Goal: Feedback & Contribution: Contribute content

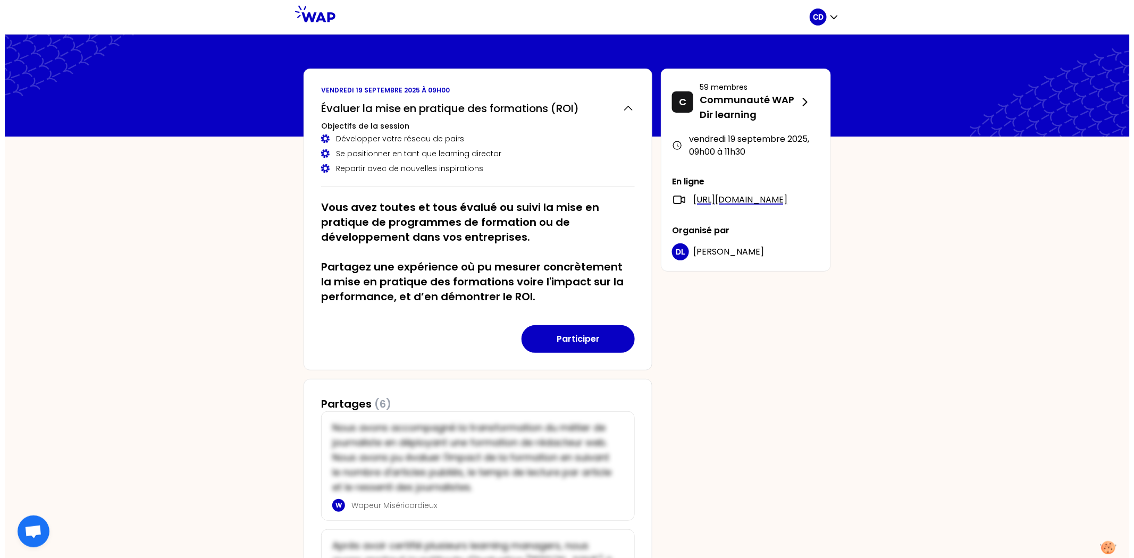
scroll to position [118, 0]
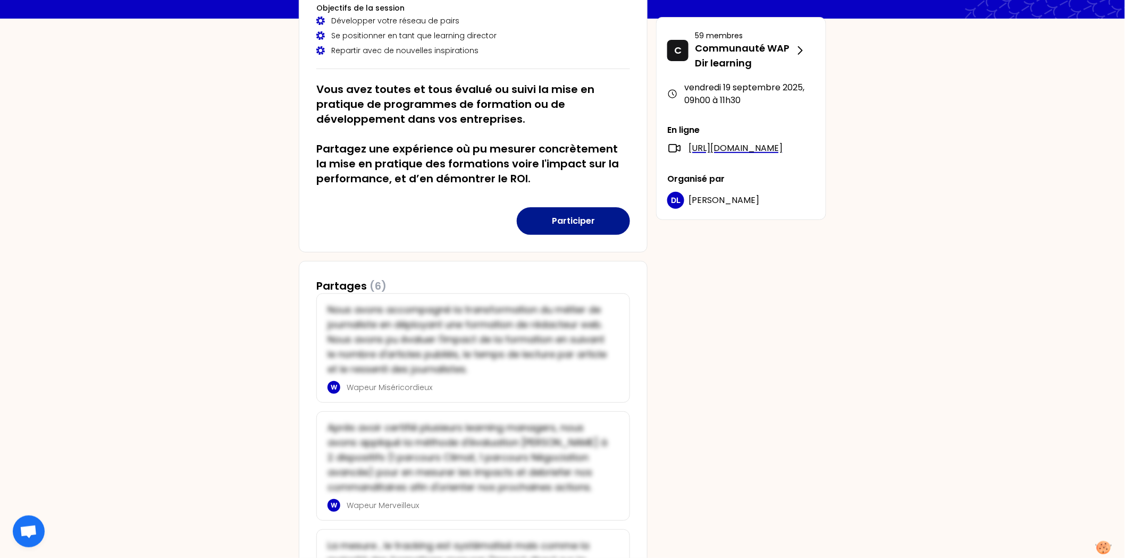
click at [586, 226] on button "Participer" at bounding box center [573, 221] width 113 height 28
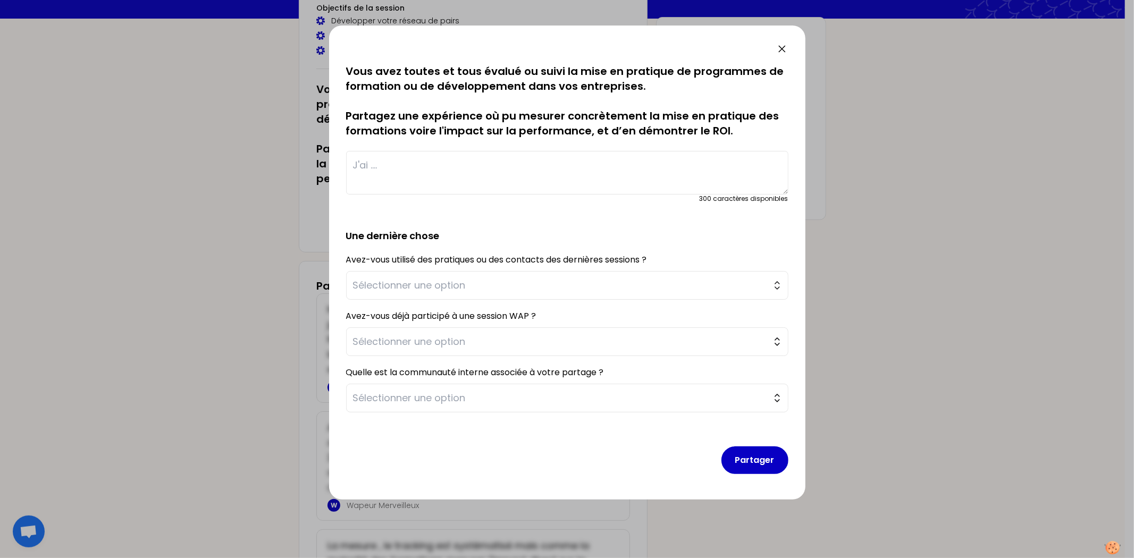
click at [528, 177] on textarea at bounding box center [567, 173] width 442 height 44
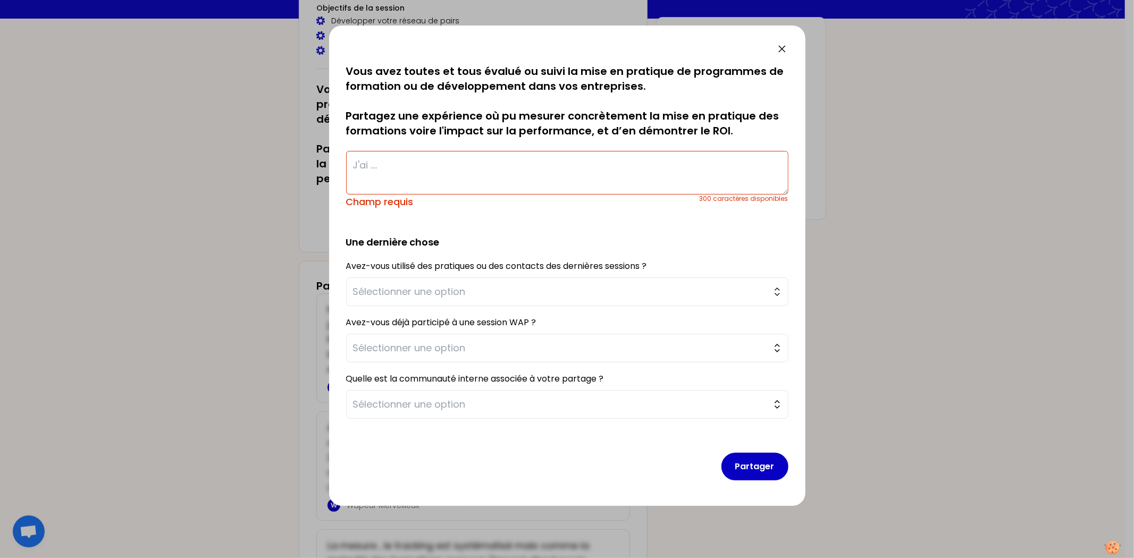
click at [423, 161] on textarea at bounding box center [567, 173] width 442 height 44
paste textarea "La difficulté de mesurer le ROI vient en partie de sa définition en amont du pr…"
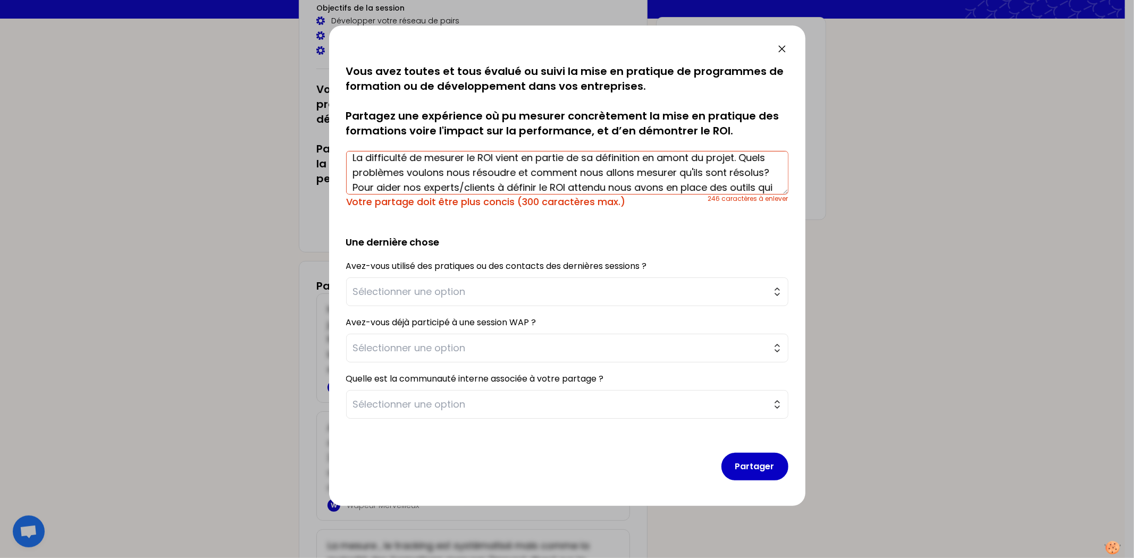
scroll to position [0, 0]
click at [784, 196] on div "246 caractères à enlever" at bounding box center [748, 202] width 80 height 15
drag, startPoint x: 787, startPoint y: 191, endPoint x: 798, endPoint y: 225, distance: 35.0
click at [798, 225] on div "sauvegardé Vous avez toutes et tous évalué ou suivi la mise en pratique de prog…" at bounding box center [567, 266] width 476 height 481
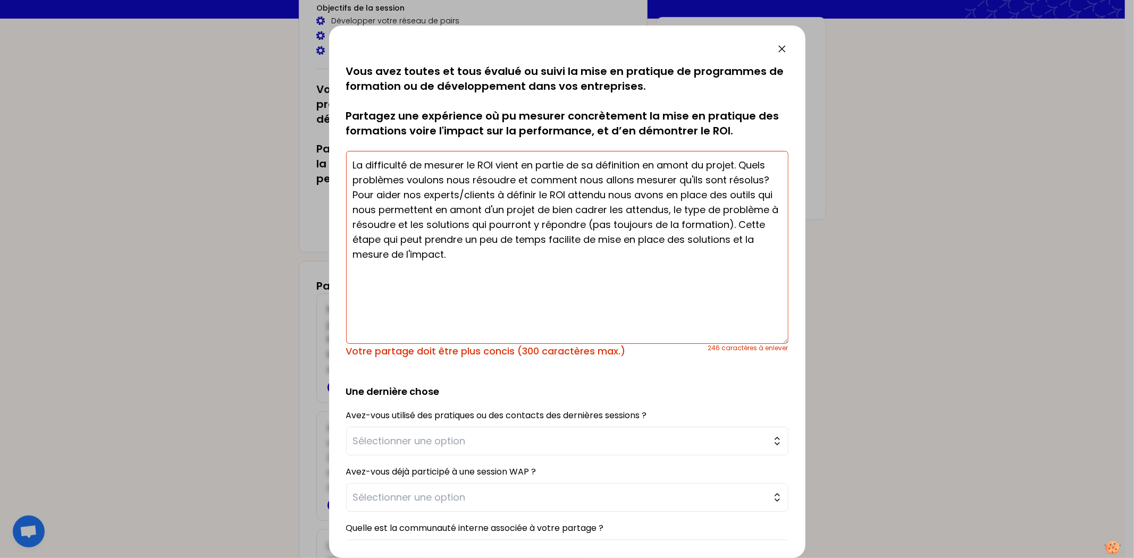
drag, startPoint x: 784, startPoint y: 191, endPoint x: 794, endPoint y: 341, distance: 149.7
click at [794, 341] on div "sauvegardé Vous avez toutes et tous évalué ou suivi la mise en pratique de prog…" at bounding box center [567, 292] width 476 height 533
click at [567, 191] on textarea "La difficulté de mesurer le ROI vient en partie de sa définition en amont du pr…" at bounding box center [567, 247] width 442 height 193
drag, startPoint x: 602, startPoint y: 194, endPoint x: 609, endPoint y: 194, distance: 6.4
click at [603, 194] on textarea "La difficulté de mesurer le ROI vient en partie de sa définition en amont du pr…" at bounding box center [567, 247] width 442 height 193
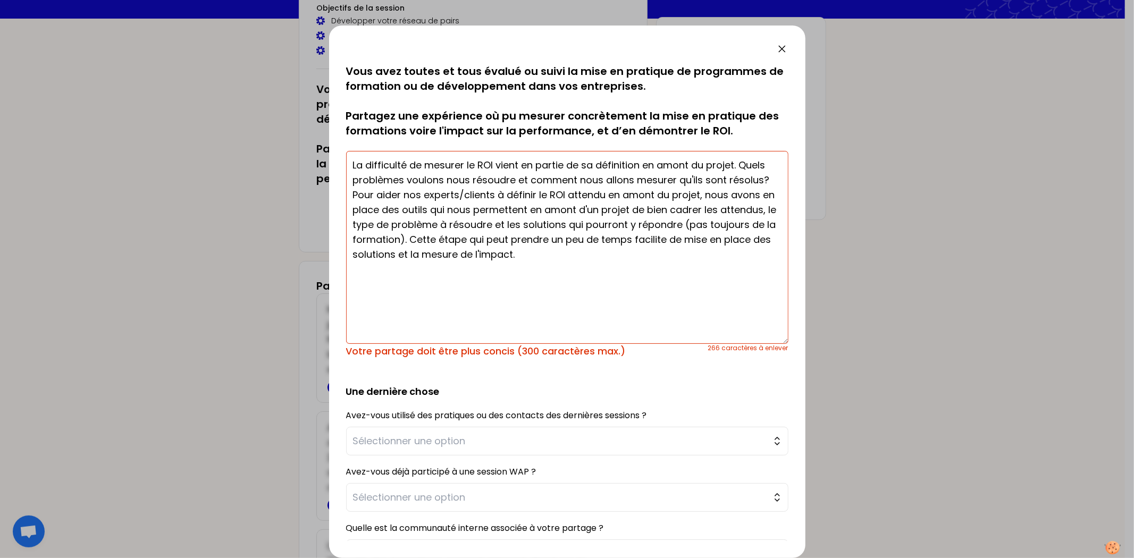
click at [650, 207] on textarea "La difficulté de mesurer le ROI vient en partie de sa définition en amont du pr…" at bounding box center [567, 247] width 442 height 193
click at [631, 242] on textarea "La difficulté de mesurer le ROI vient en partie de sa définition en amont du pr…" at bounding box center [567, 247] width 442 height 193
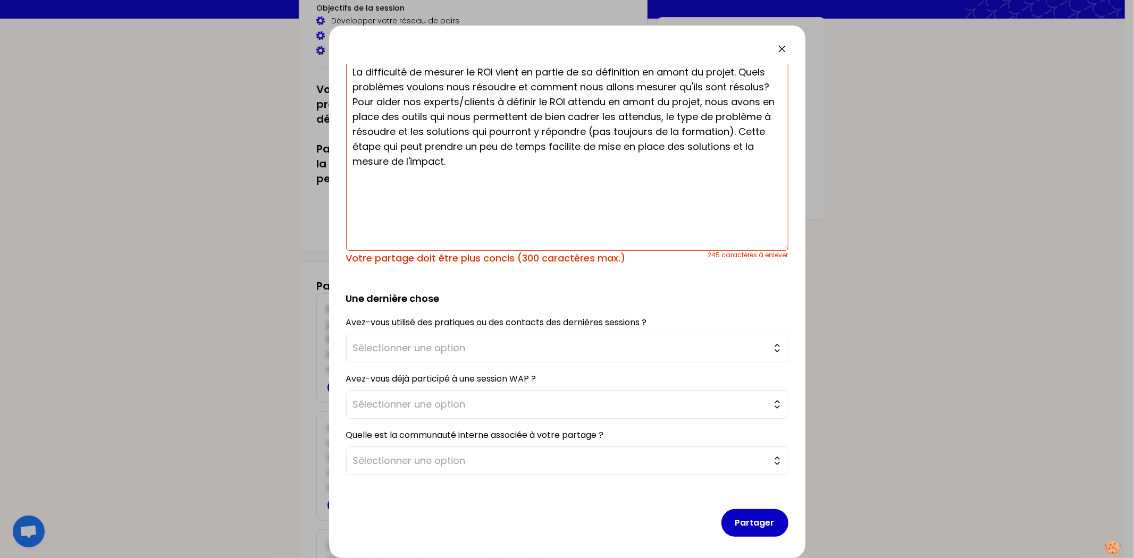
scroll to position [97, 0]
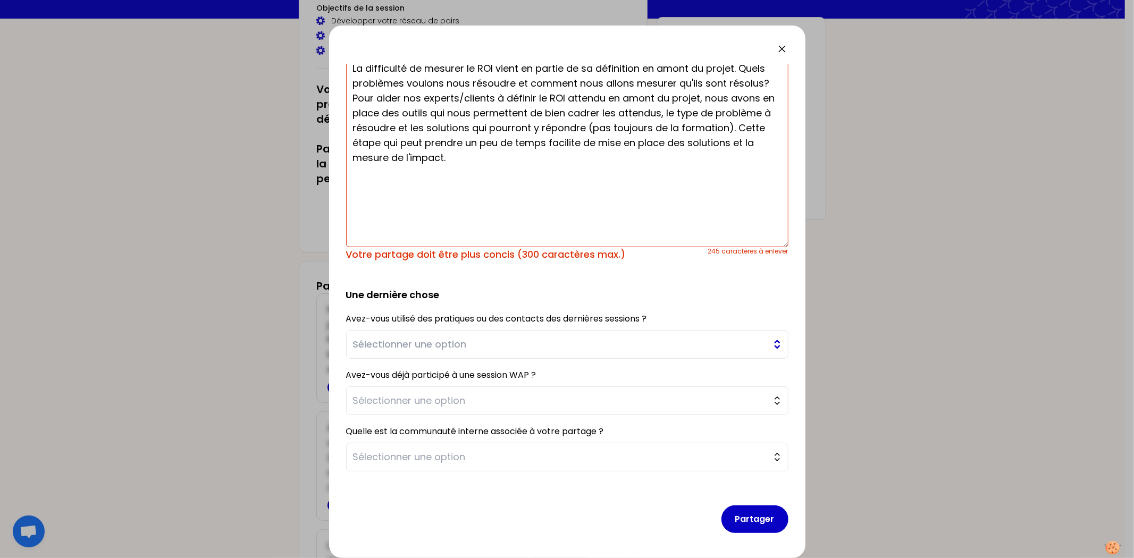
click at [686, 341] on span "Sélectionner une option" at bounding box center [560, 344] width 414 height 15
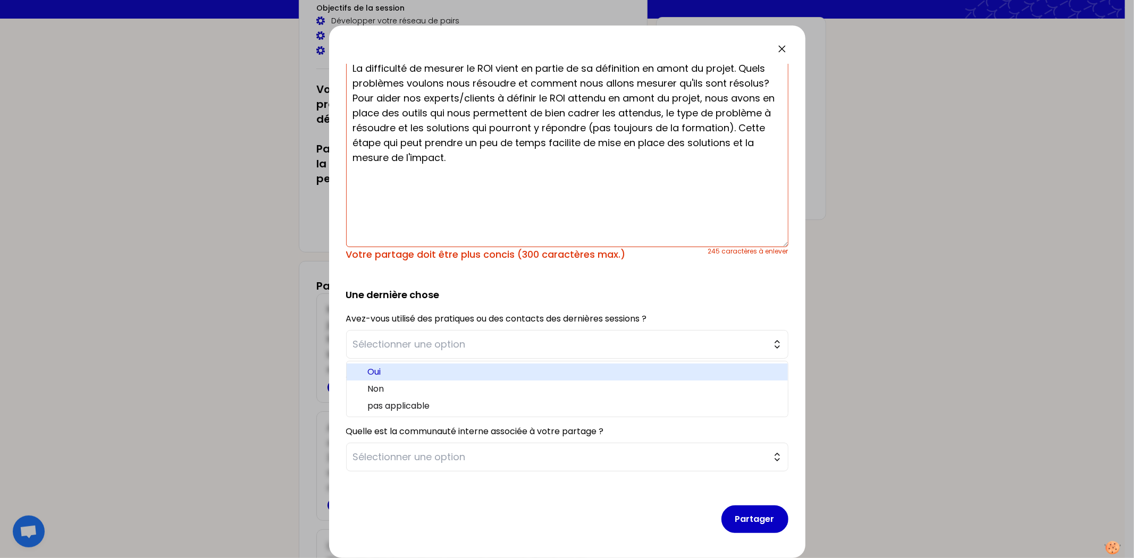
click at [646, 370] on span "Oui" at bounding box center [574, 372] width 412 height 13
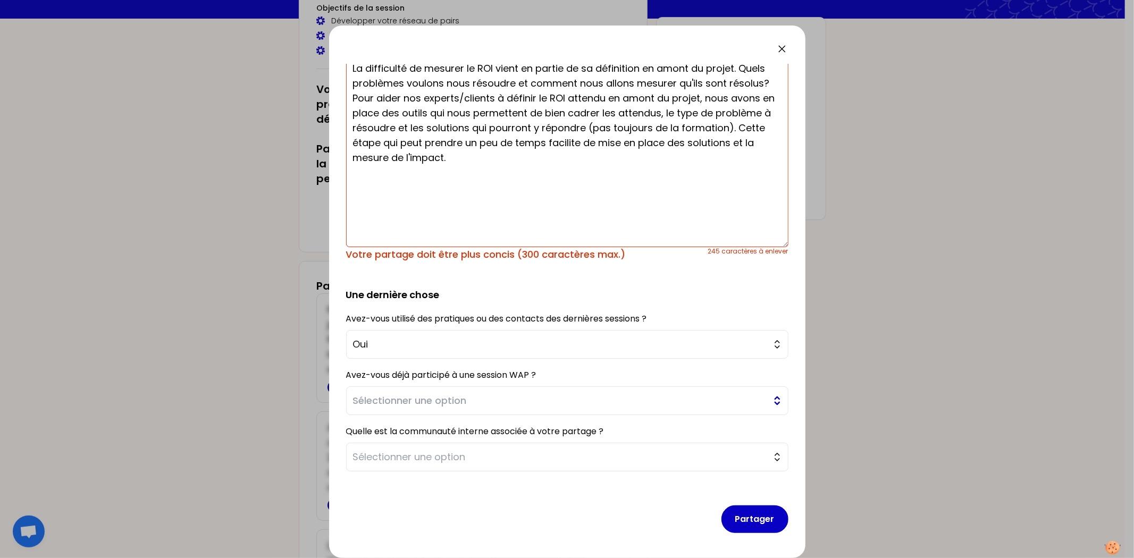
click at [616, 397] on span "Sélectionner une option" at bounding box center [560, 400] width 414 height 15
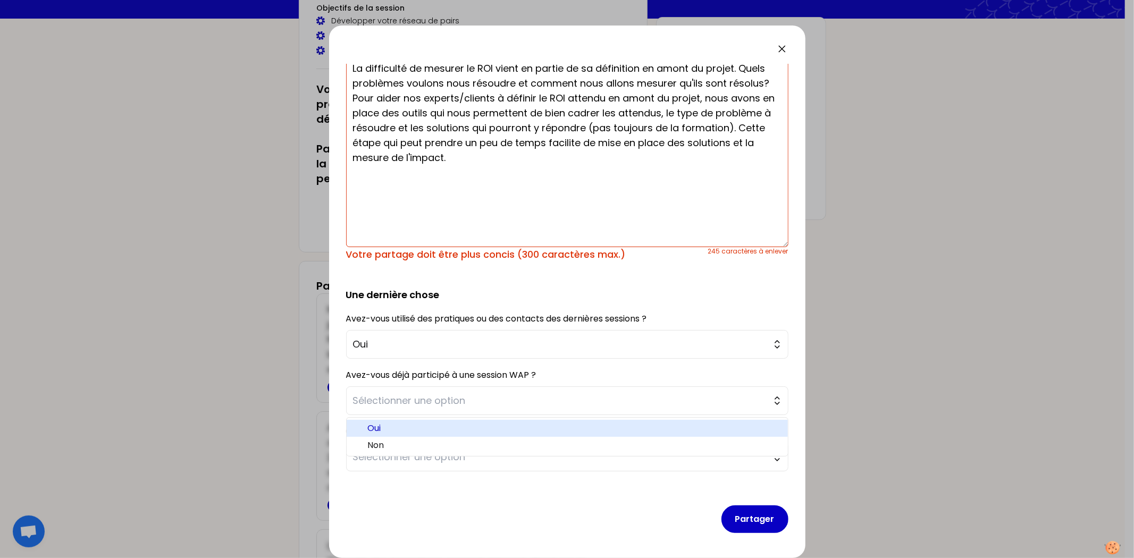
click at [573, 431] on span "Oui" at bounding box center [574, 428] width 412 height 13
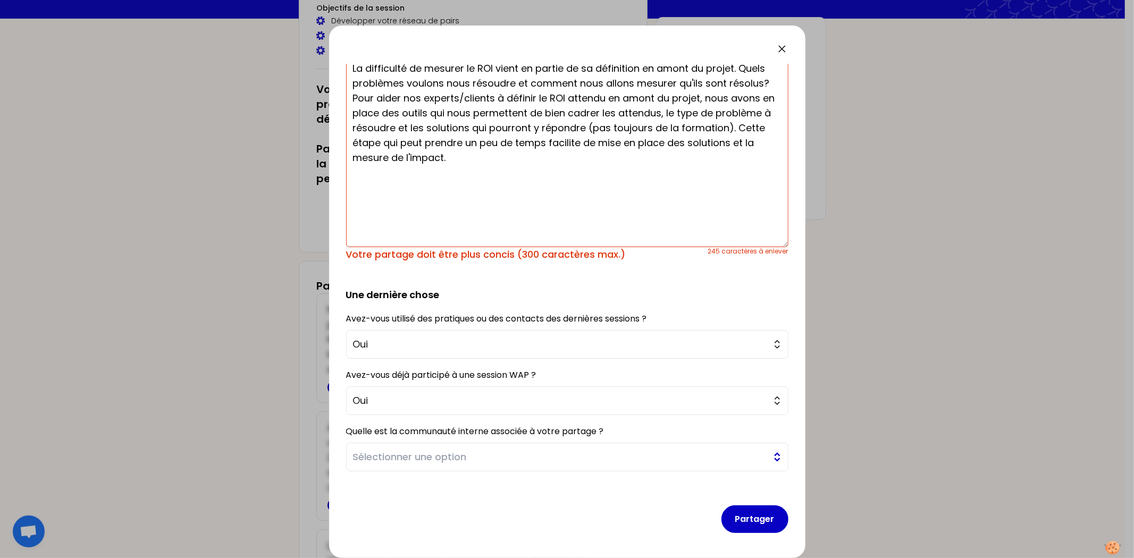
click at [569, 457] on span "Sélectionner une option" at bounding box center [560, 457] width 414 height 15
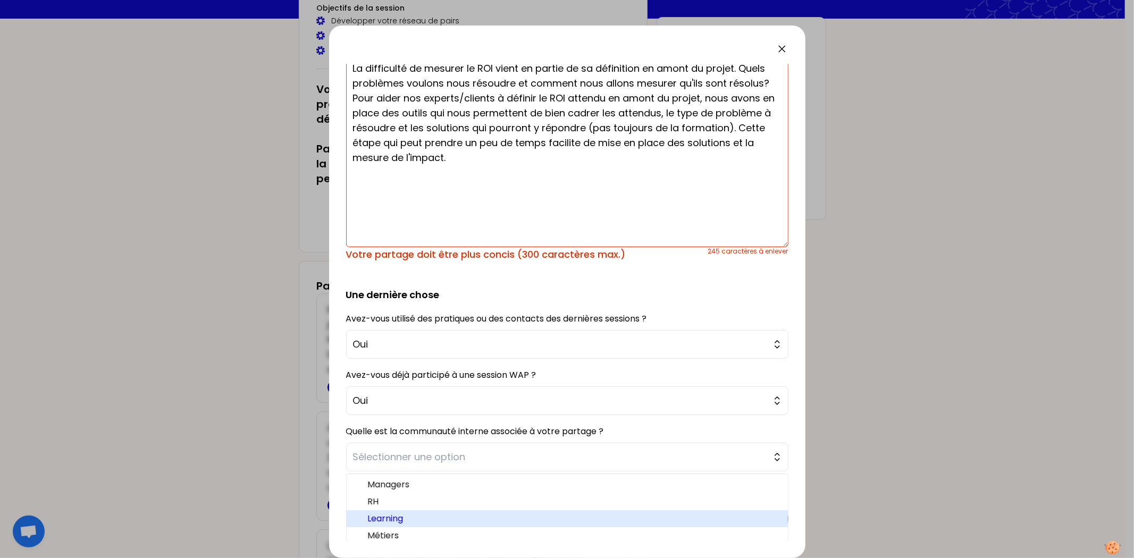
click at [507, 513] on span "Learning" at bounding box center [574, 519] width 412 height 13
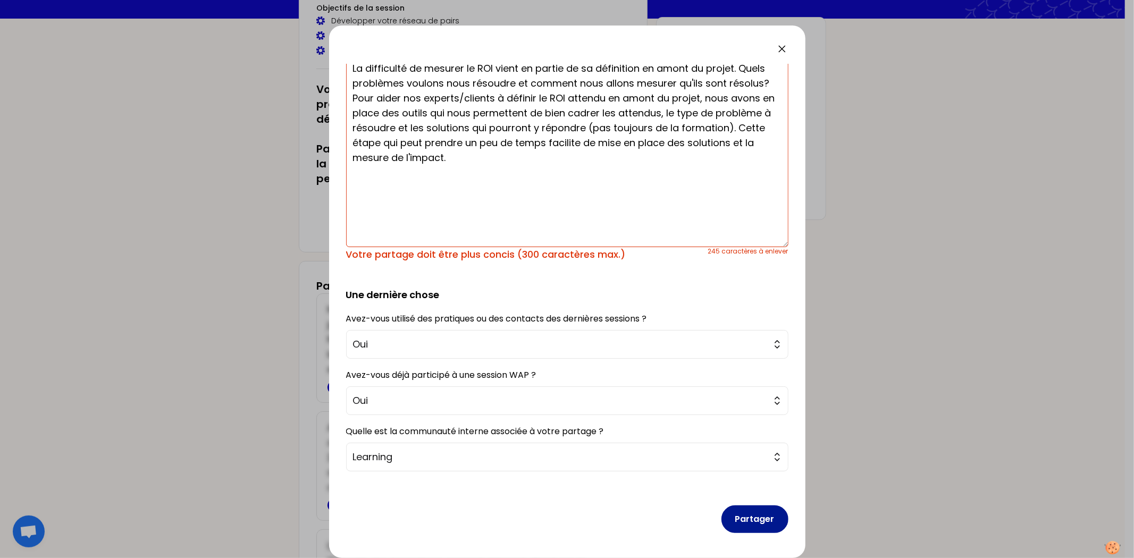
click at [758, 519] on button "Partager" at bounding box center [755, 520] width 67 height 28
click at [651, 185] on textarea "La difficulté de mesurer le ROI vient en partie de sa définition en amont du pr…" at bounding box center [567, 150] width 442 height 193
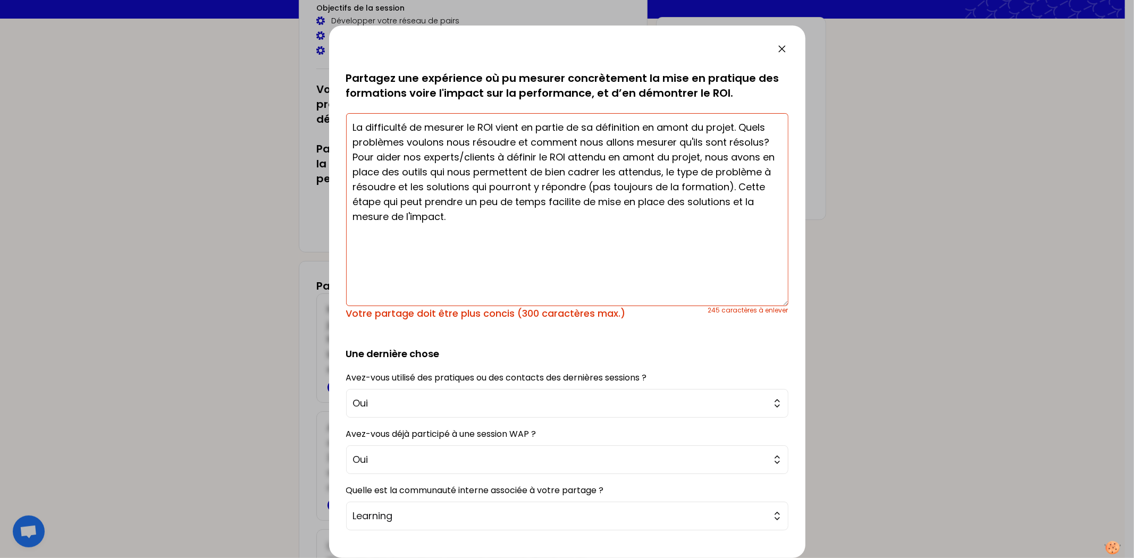
drag, startPoint x: 766, startPoint y: 141, endPoint x: 348, endPoint y: 121, distance: 418.4
click at [348, 121] on textarea "La difficulté de mesurer le ROI vient en partie de sa définition en amont du pr…" at bounding box center [567, 209] width 442 height 193
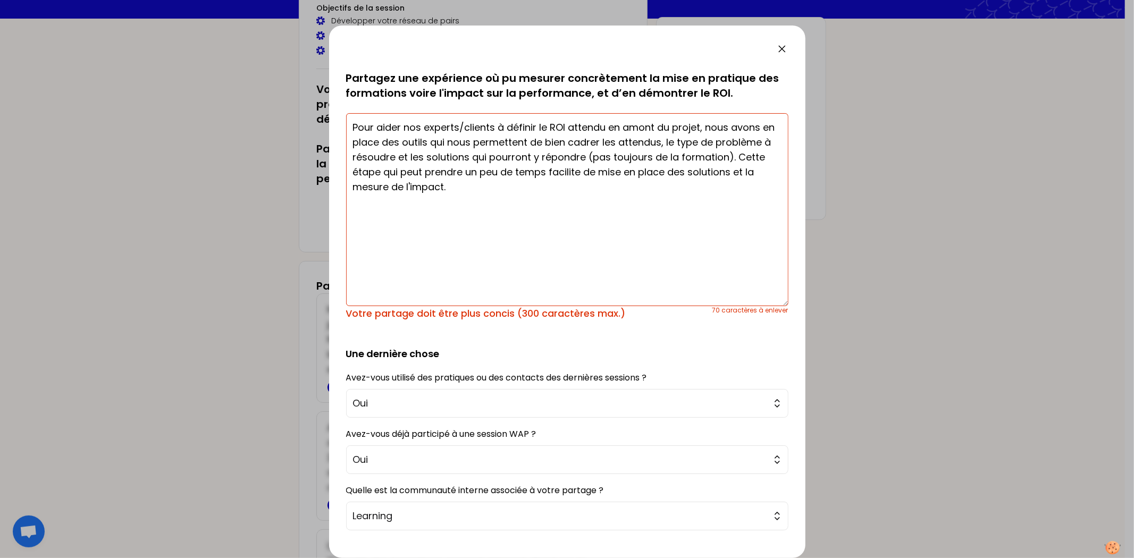
click at [403, 123] on textarea "Pour aider nos experts/clients à définir le ROI attendu en amont du projet, nou…" at bounding box center [567, 209] width 442 height 193
click at [732, 125] on textarea "Pour aider à la définition du ROI en amont de n'importe quel projet, nous avons…" at bounding box center [567, 209] width 442 height 193
click at [430, 142] on textarea "Pour aider à la définition du ROI en amont de n'importe quel projet, nous avons…" at bounding box center [567, 209] width 442 height 193
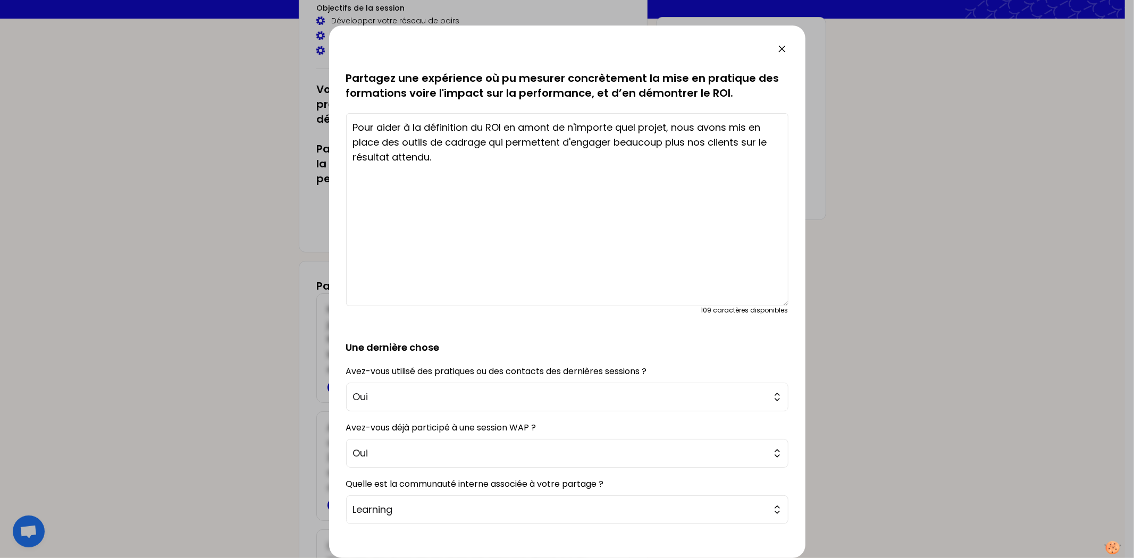
click at [557, 125] on textarea "Pour aider à la définition du ROI en amont de n'importe quel projet, nous avons…" at bounding box center [567, 209] width 442 height 193
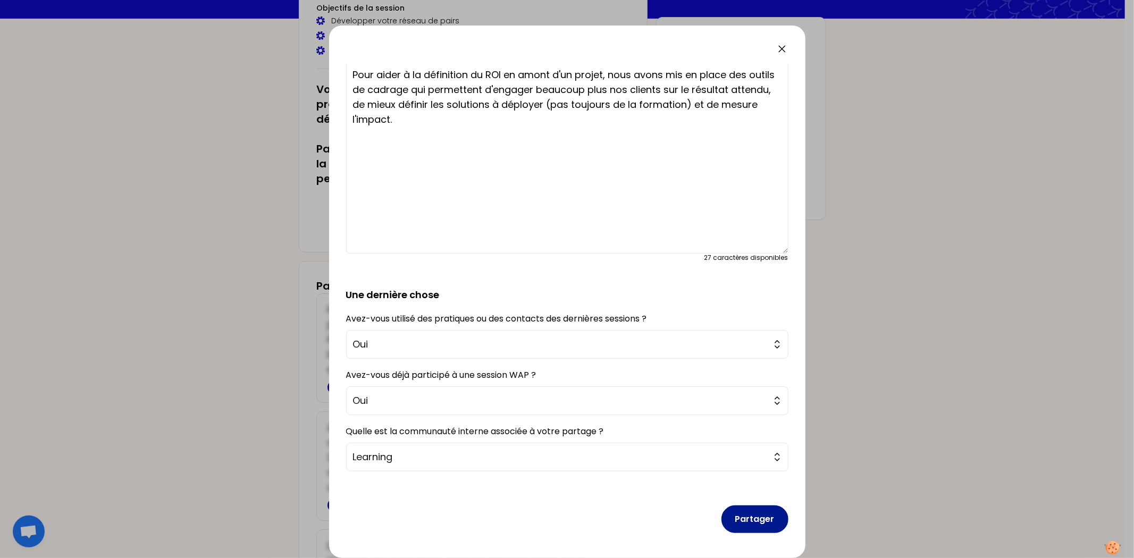
type textarea "Pour aider à la définition du ROI en amont d'un projet, nous avons mis en place…"
click at [734, 518] on button "Partager" at bounding box center [755, 520] width 67 height 28
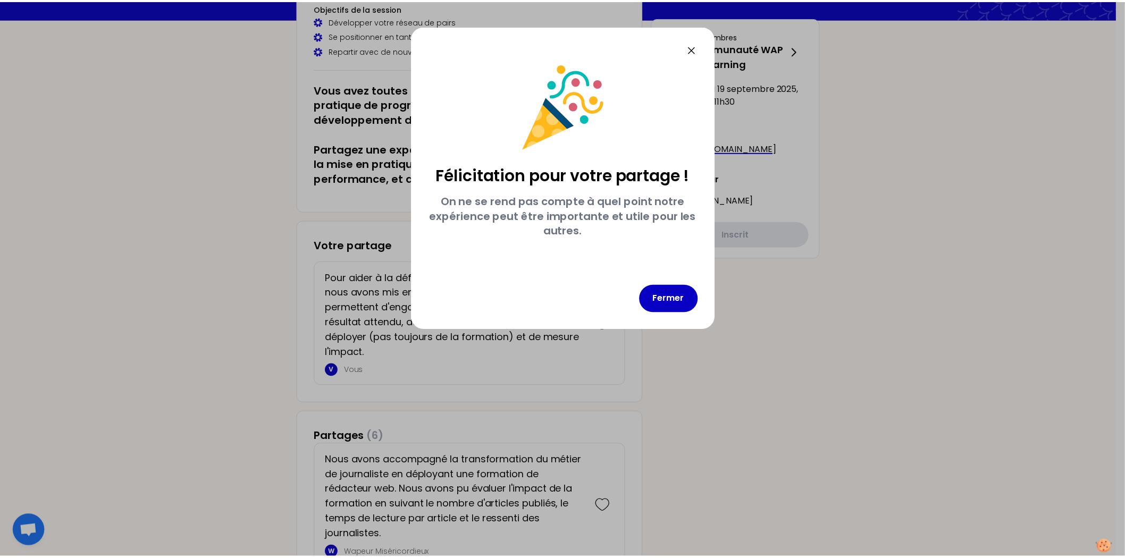
scroll to position [0, 0]
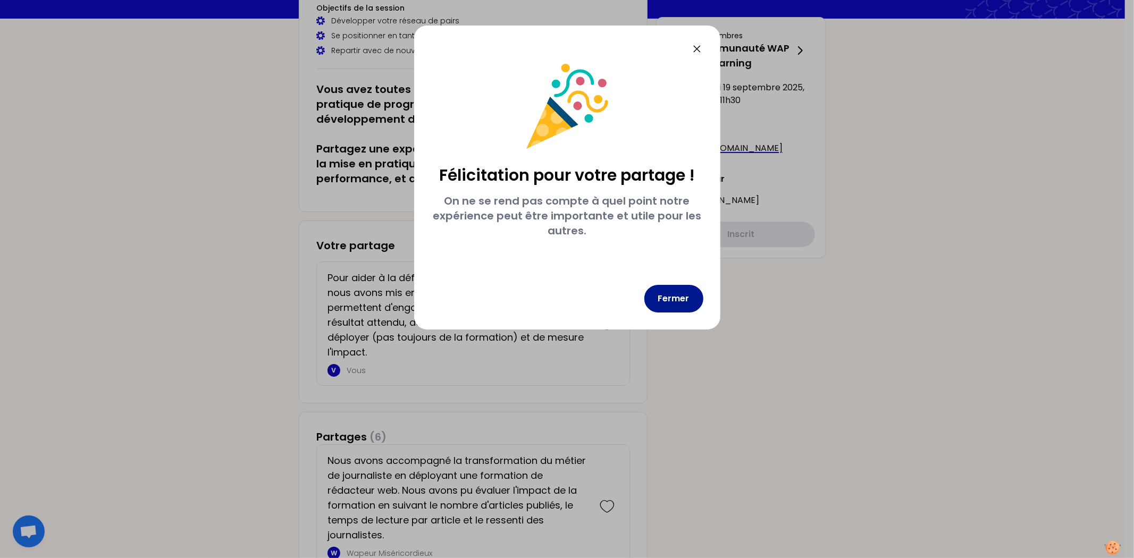
click at [690, 303] on button "Fermer" at bounding box center [673, 299] width 59 height 28
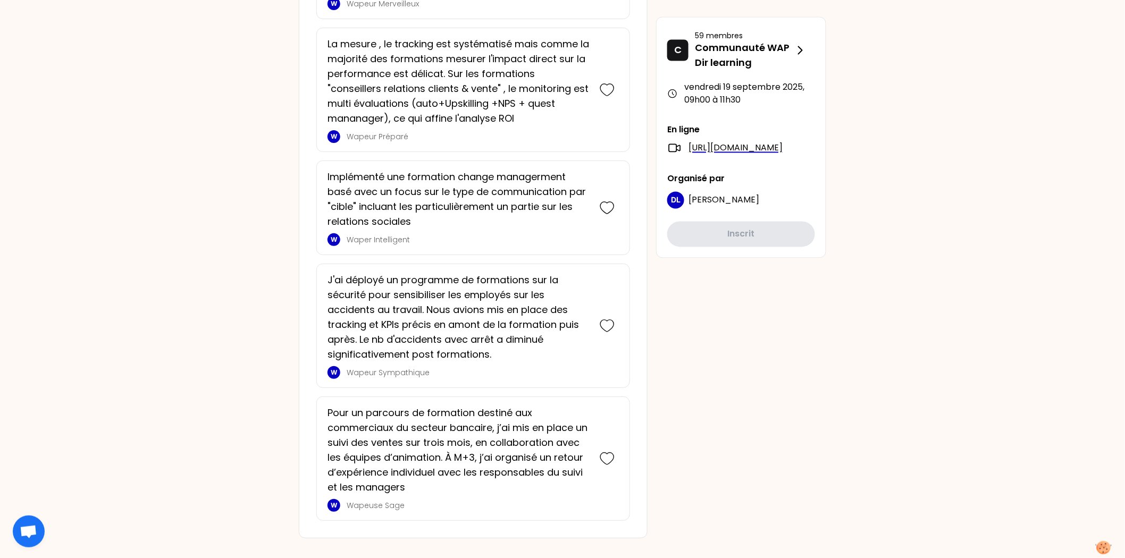
scroll to position [816, 0]
